Goal: Task Accomplishment & Management: Manage account settings

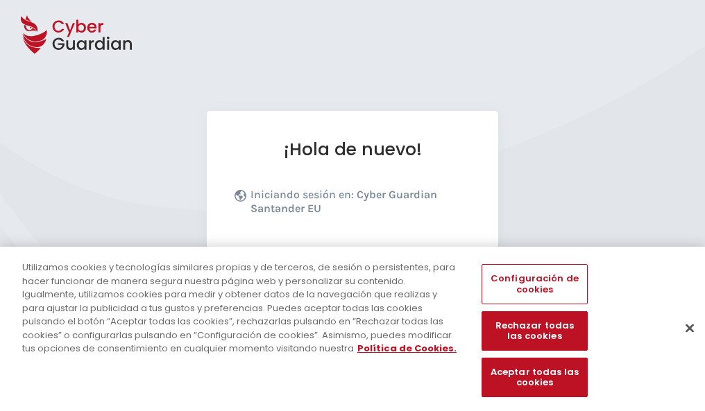
scroll to position [170, 0]
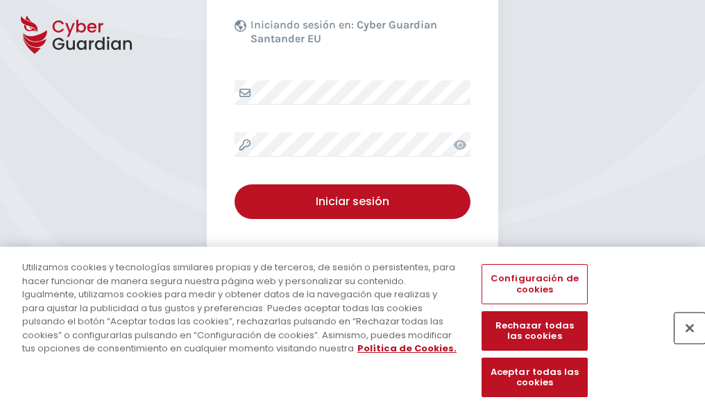
click at [683, 343] on button "Cerrar" at bounding box center [689, 328] width 31 height 31
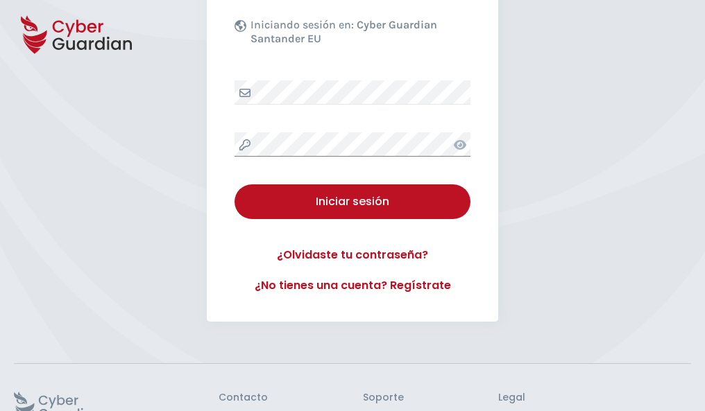
scroll to position [270, 0]
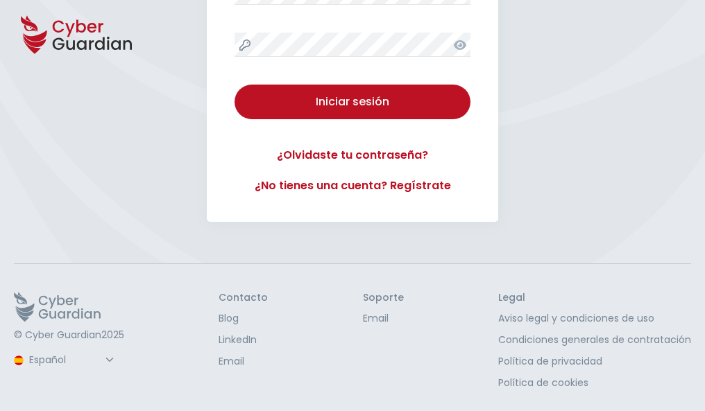
click at [234, 85] on button "Iniciar sesión" at bounding box center [352, 102] width 236 height 35
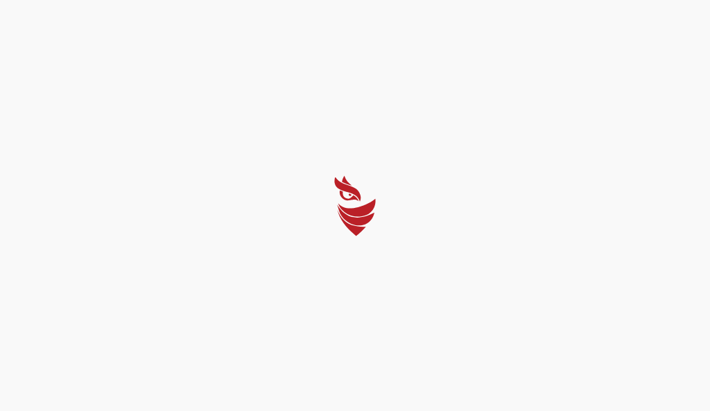
select select "English"
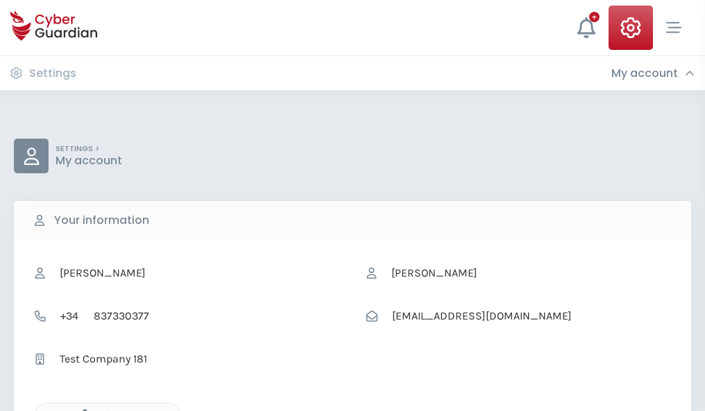
click at [81, 410] on icon "button" at bounding box center [82, 415] width 12 height 12
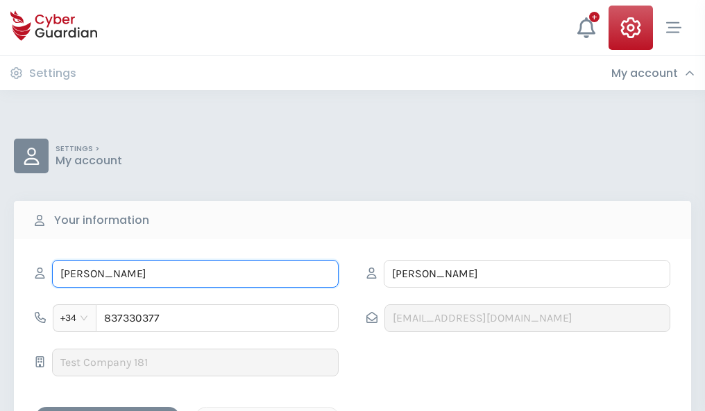
click at [195, 274] on input "ÉDGAR" at bounding box center [195, 274] width 286 height 28
type input "É"
type input "Julieta"
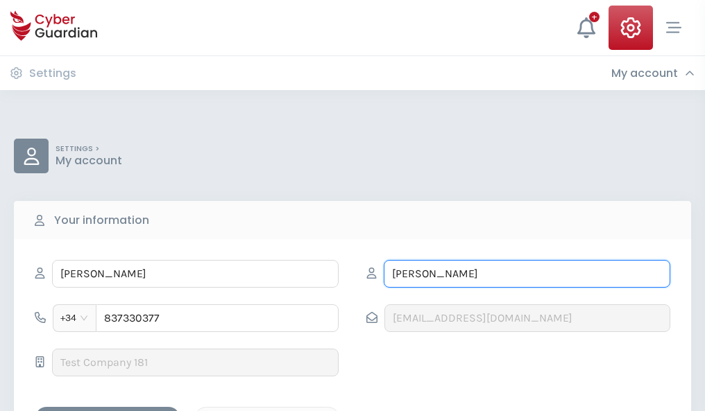
click at [526, 274] on input "HUERTA" at bounding box center [527, 274] width 286 height 28
type input "H"
type input "Silva"
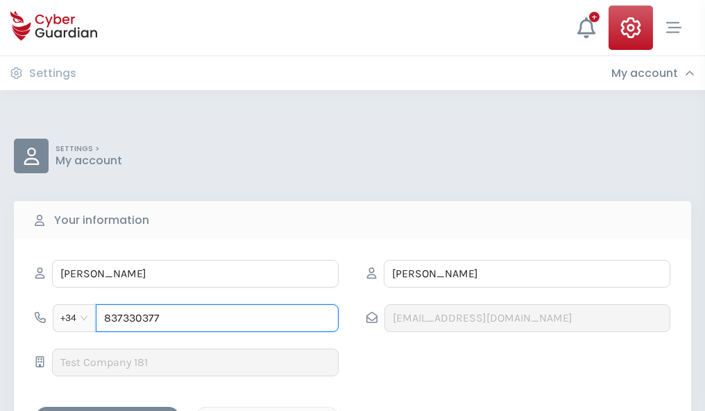
click at [217, 318] on input "837330377" at bounding box center [217, 319] width 243 height 28
type input "8"
type input "937130677"
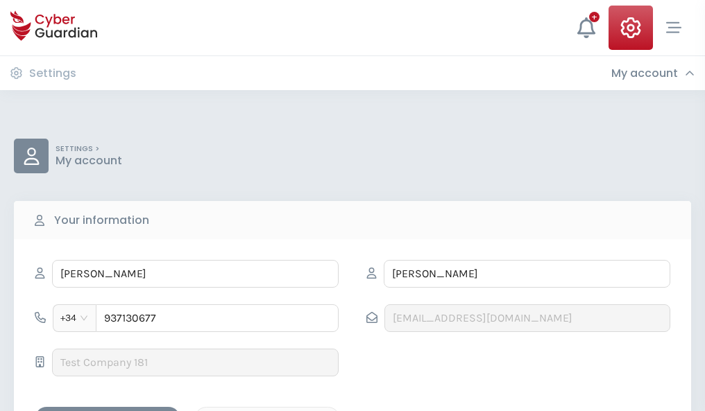
click at [108, 411] on div "Save changes" at bounding box center [107, 419] width 125 height 17
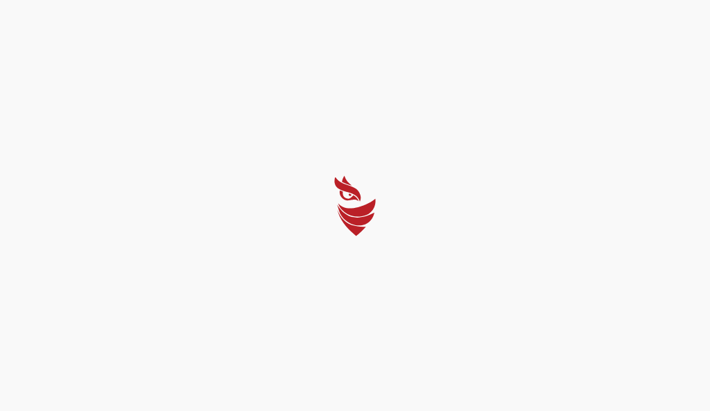
select select "English"
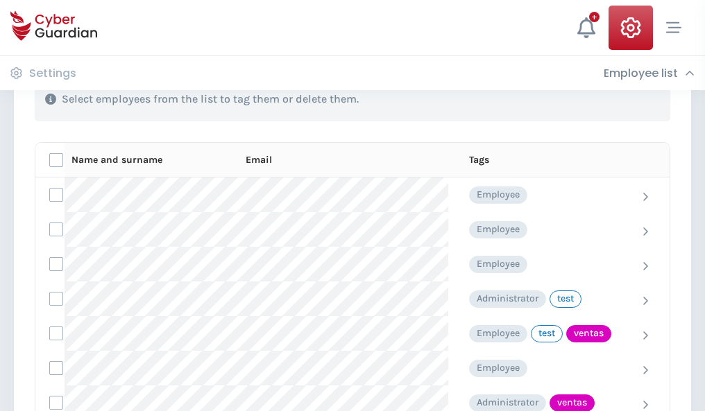
scroll to position [628, 0]
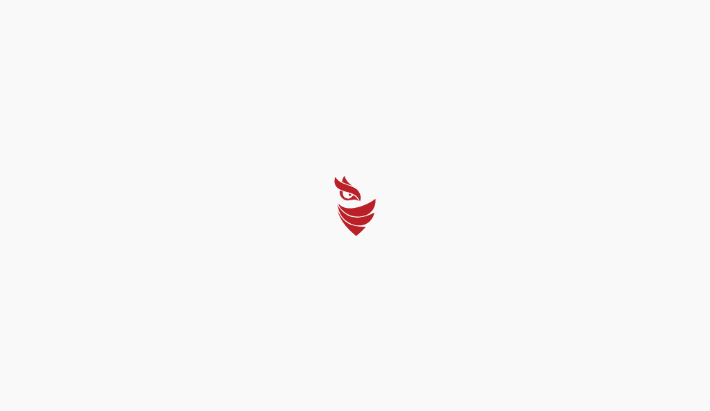
select select "English"
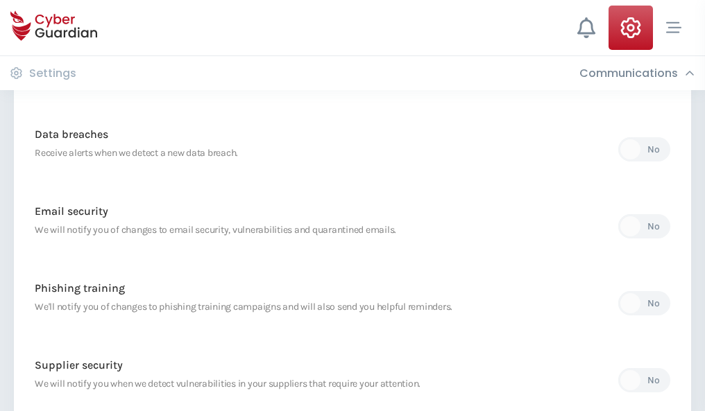
scroll to position [730, 0]
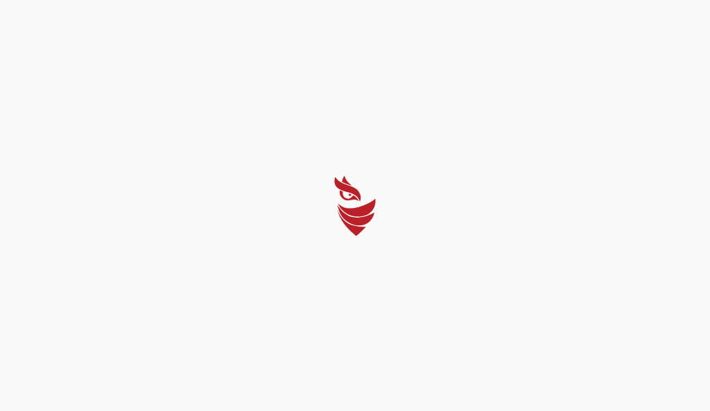
select select "English"
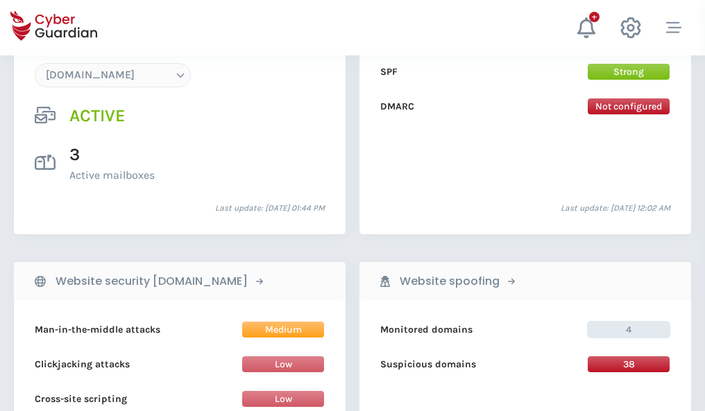
scroll to position [1477, 0]
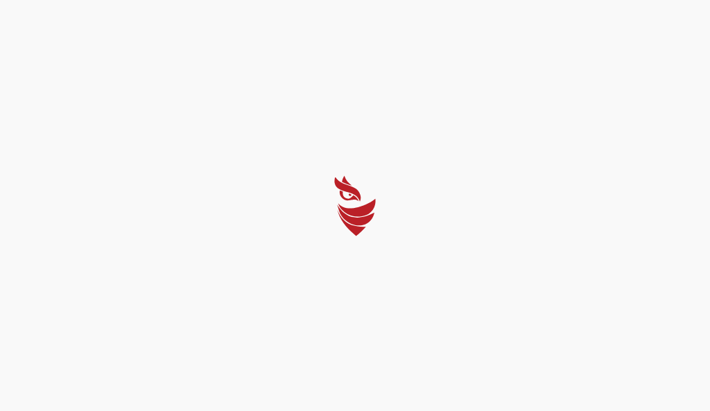
select select "English"
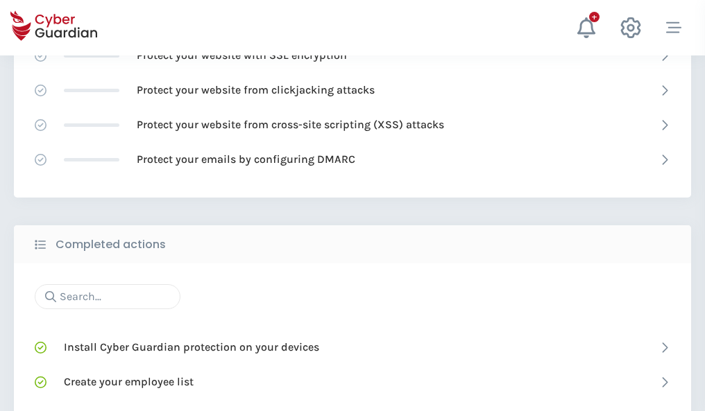
scroll to position [924, 0]
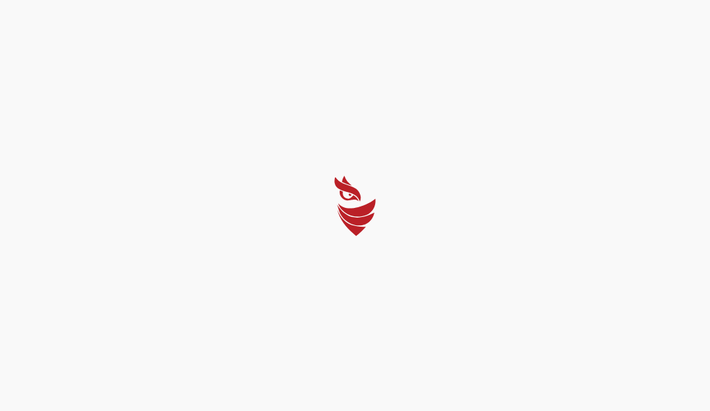
select select "English"
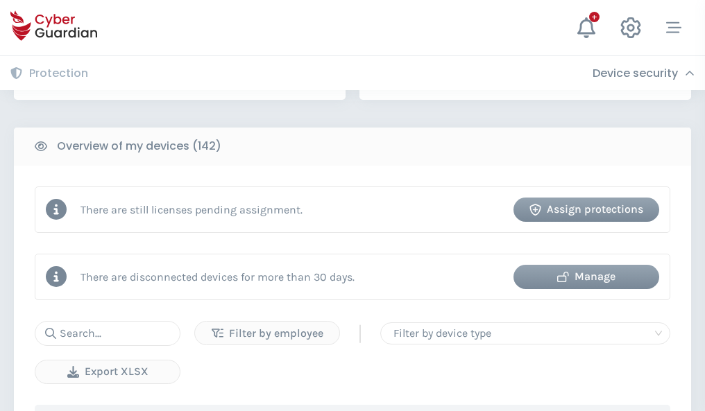
scroll to position [1344, 0]
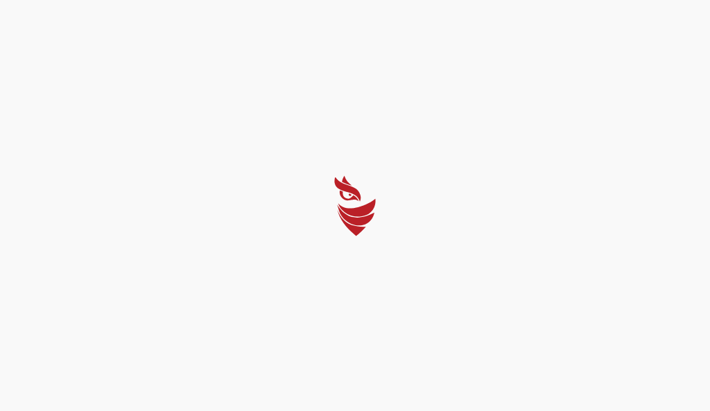
select select "English"
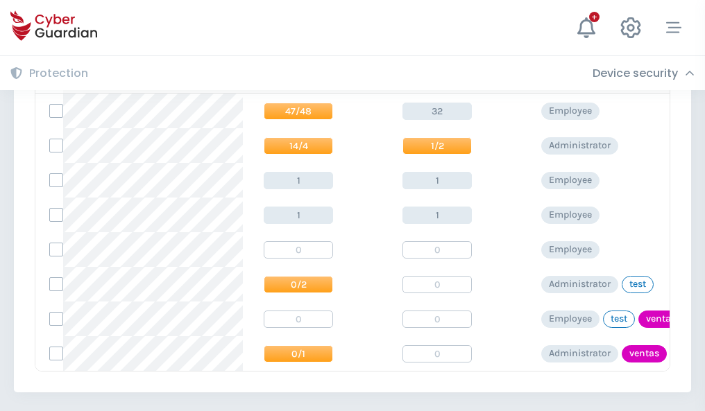
scroll to position [644, 0]
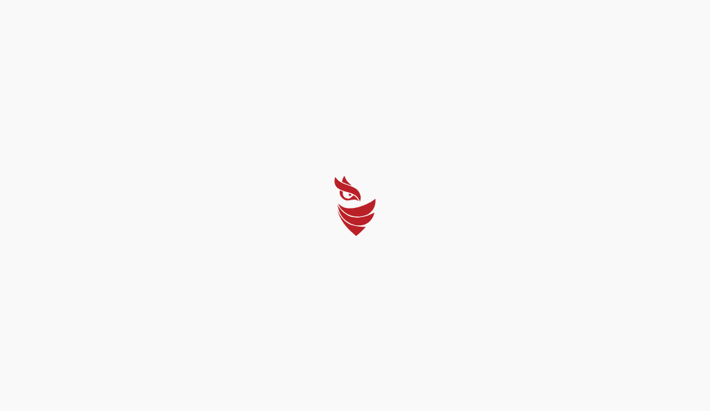
select select "English"
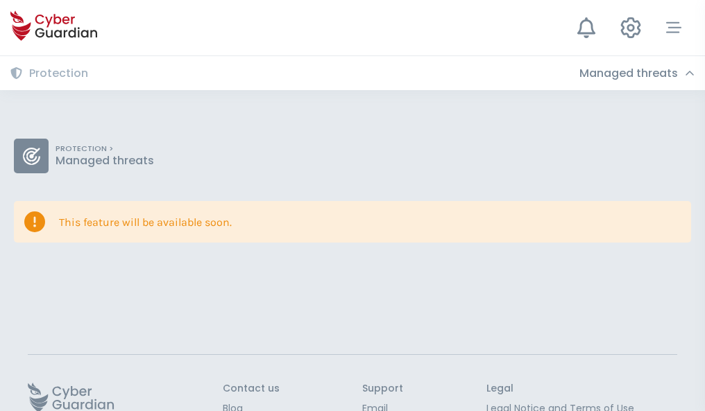
scroll to position [90, 0]
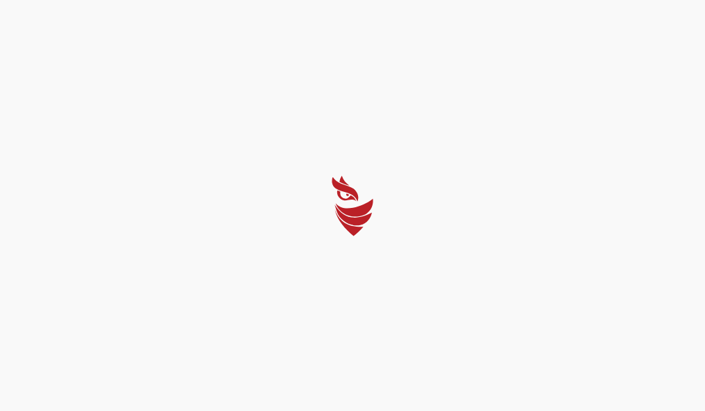
select select "English"
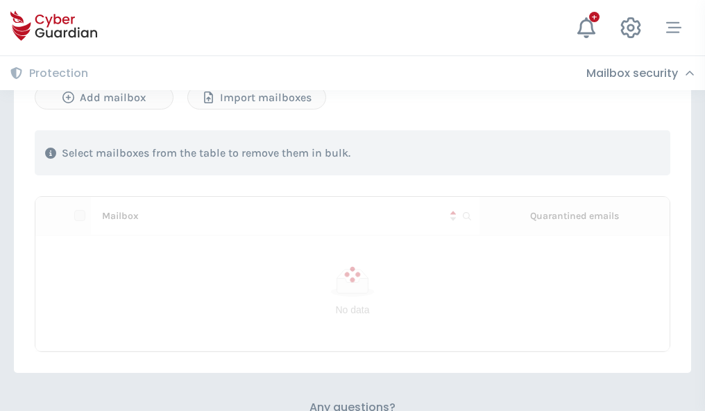
scroll to position [594, 0]
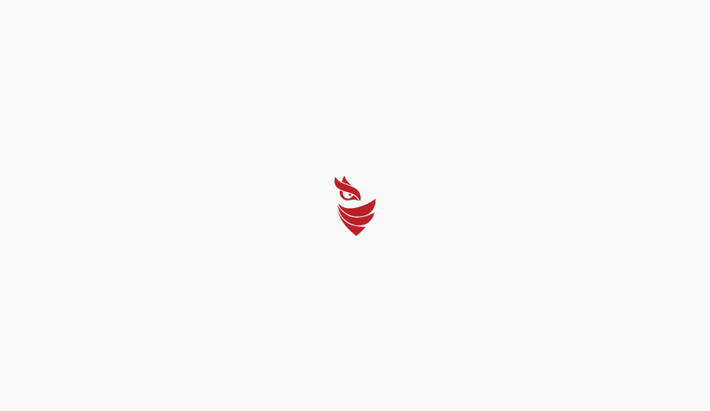
select select "English"
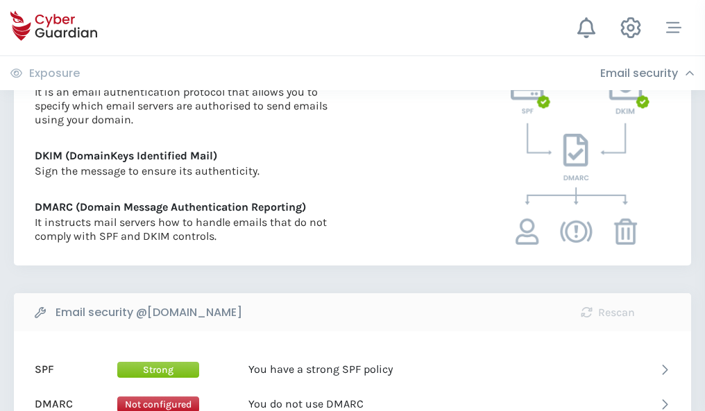
scroll to position [746, 0]
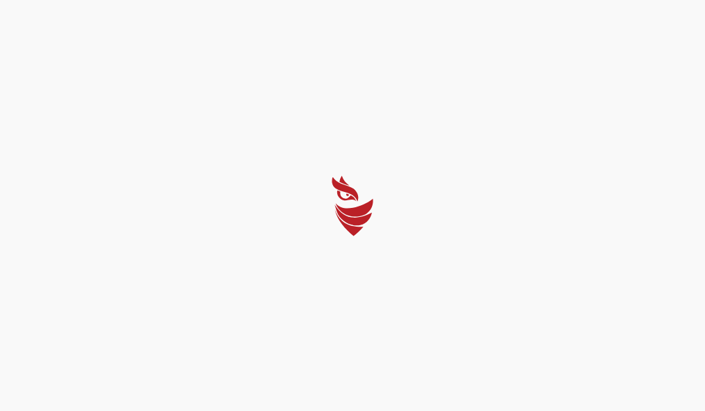
select select "English"
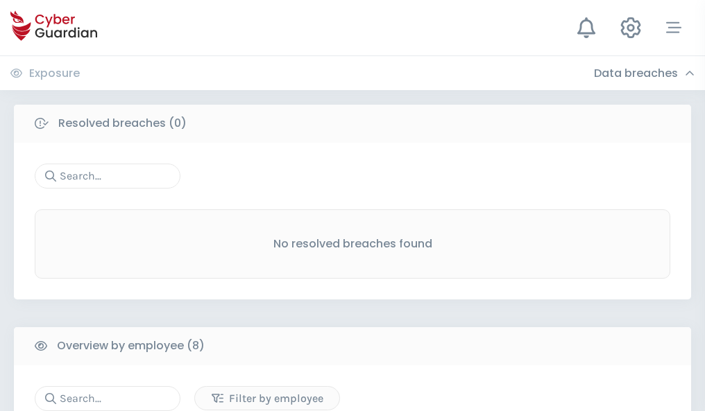
scroll to position [1182, 0]
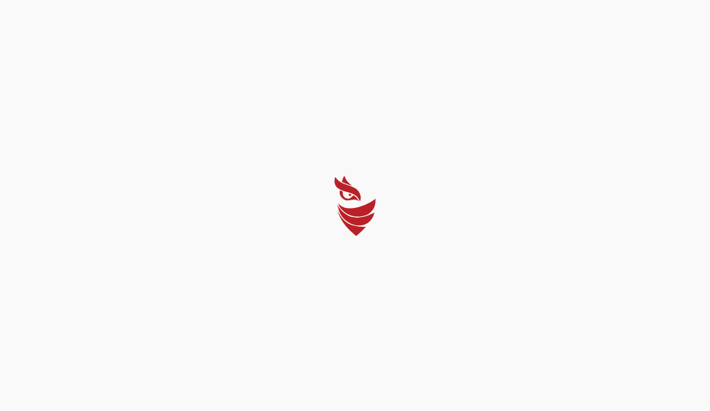
select select "English"
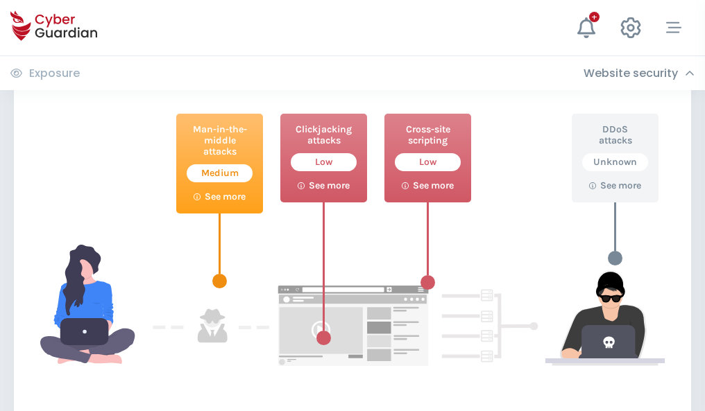
scroll to position [755, 0]
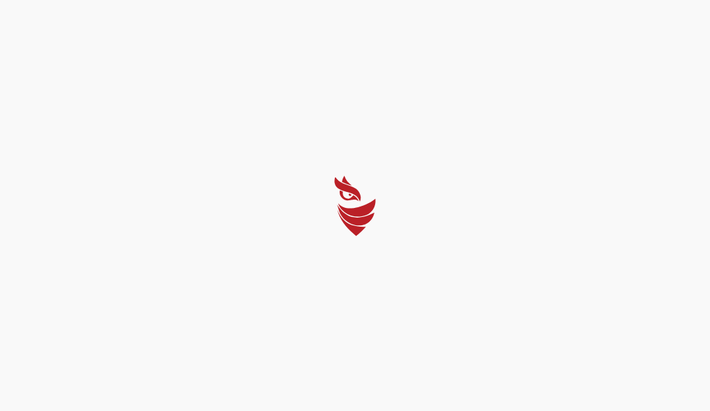
select select "English"
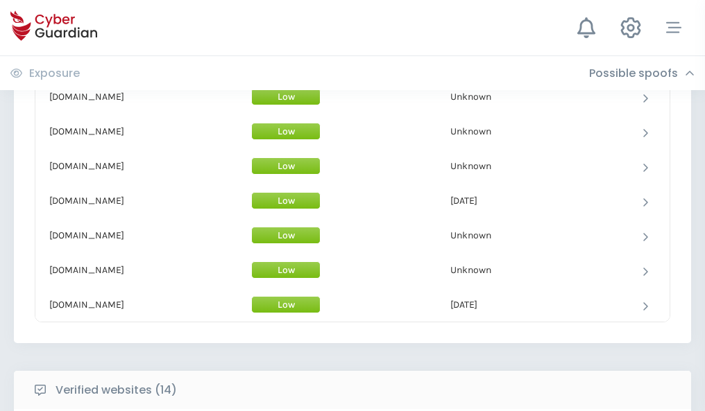
scroll to position [1353, 0]
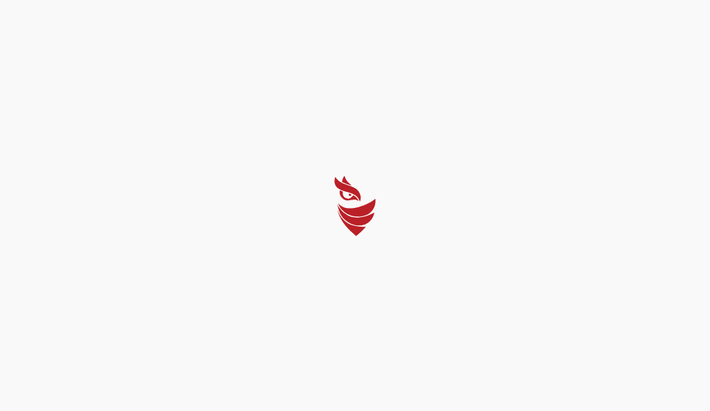
select select "English"
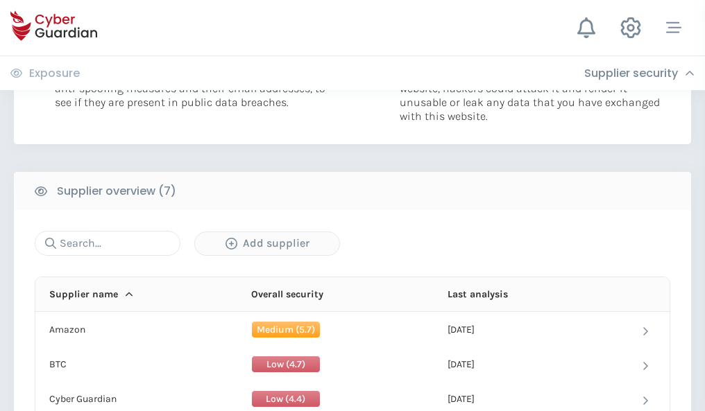
scroll to position [898, 0]
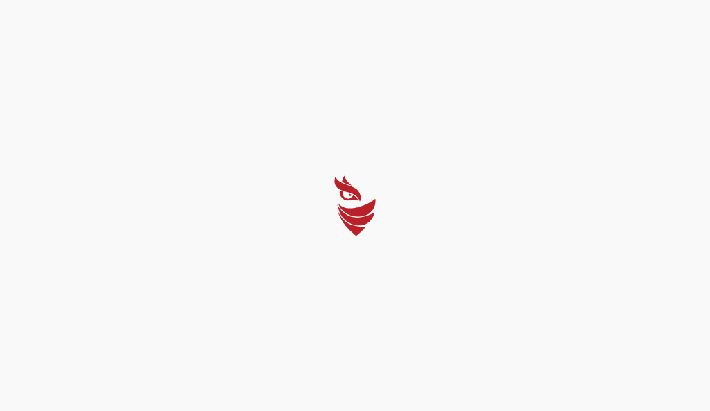
select select "English"
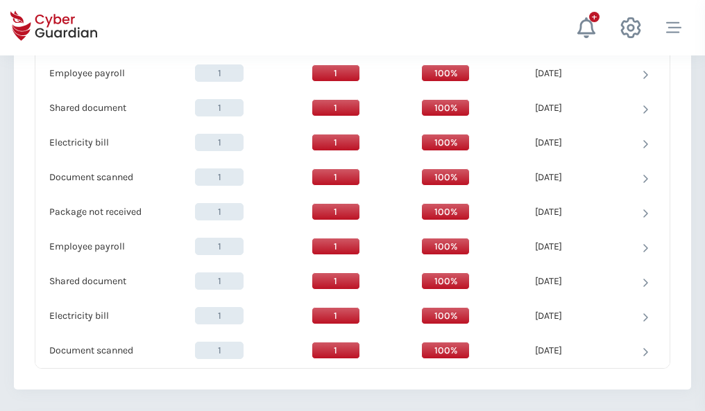
scroll to position [1421, 0]
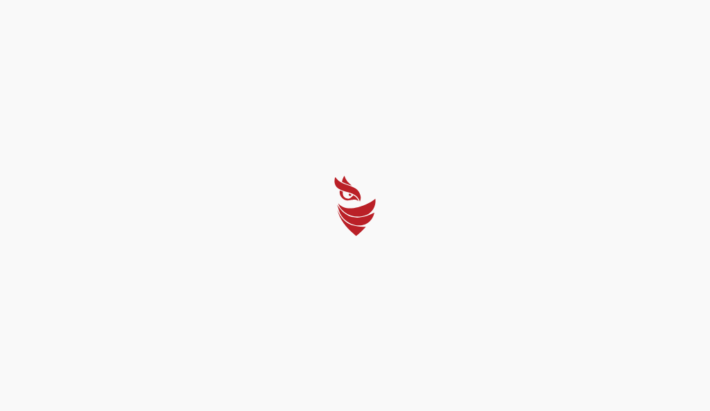
select select "English"
